Goal: Check status: Check status

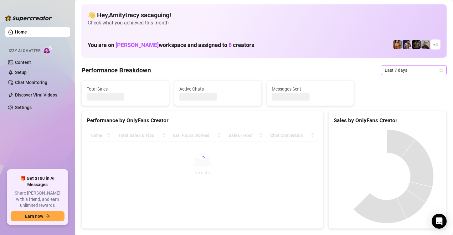
click at [412, 68] on span "Last 7 days" at bounding box center [414, 69] width 58 height 9
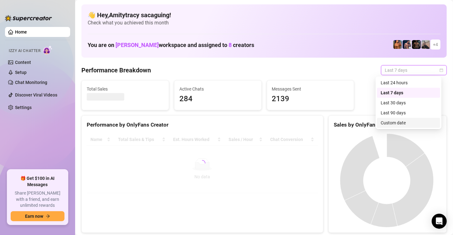
click at [393, 118] on div "Custom date" at bounding box center [408, 123] width 63 height 10
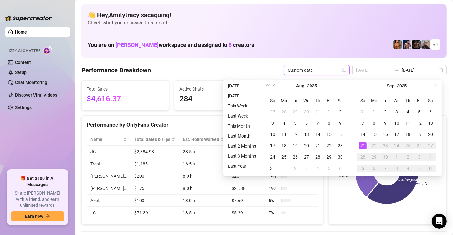
type input "[DATE]"
click at [362, 145] on div "21" at bounding box center [363, 146] width 8 height 8
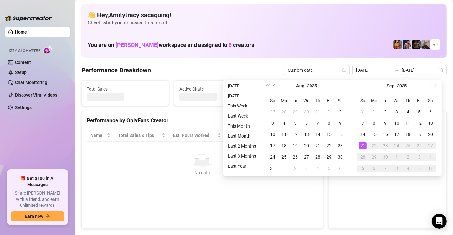
type input "[DATE]"
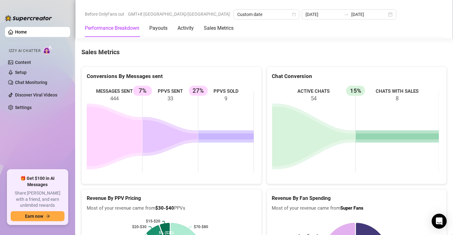
scroll to position [815, 0]
